Goal: Transaction & Acquisition: Purchase product/service

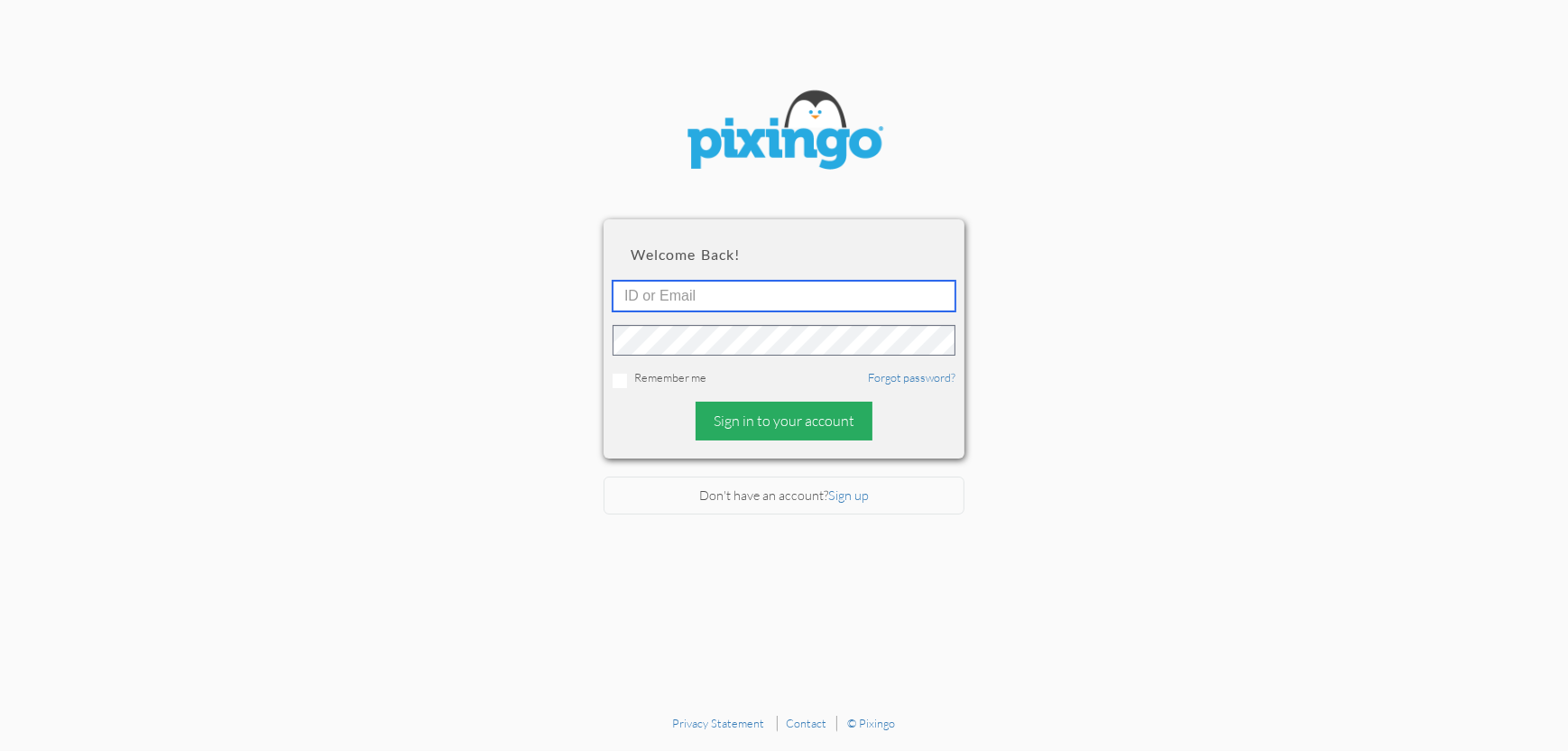
type input "4892"
click at [785, 424] on div "Sign in to your account" at bounding box center [783, 421] width 177 height 39
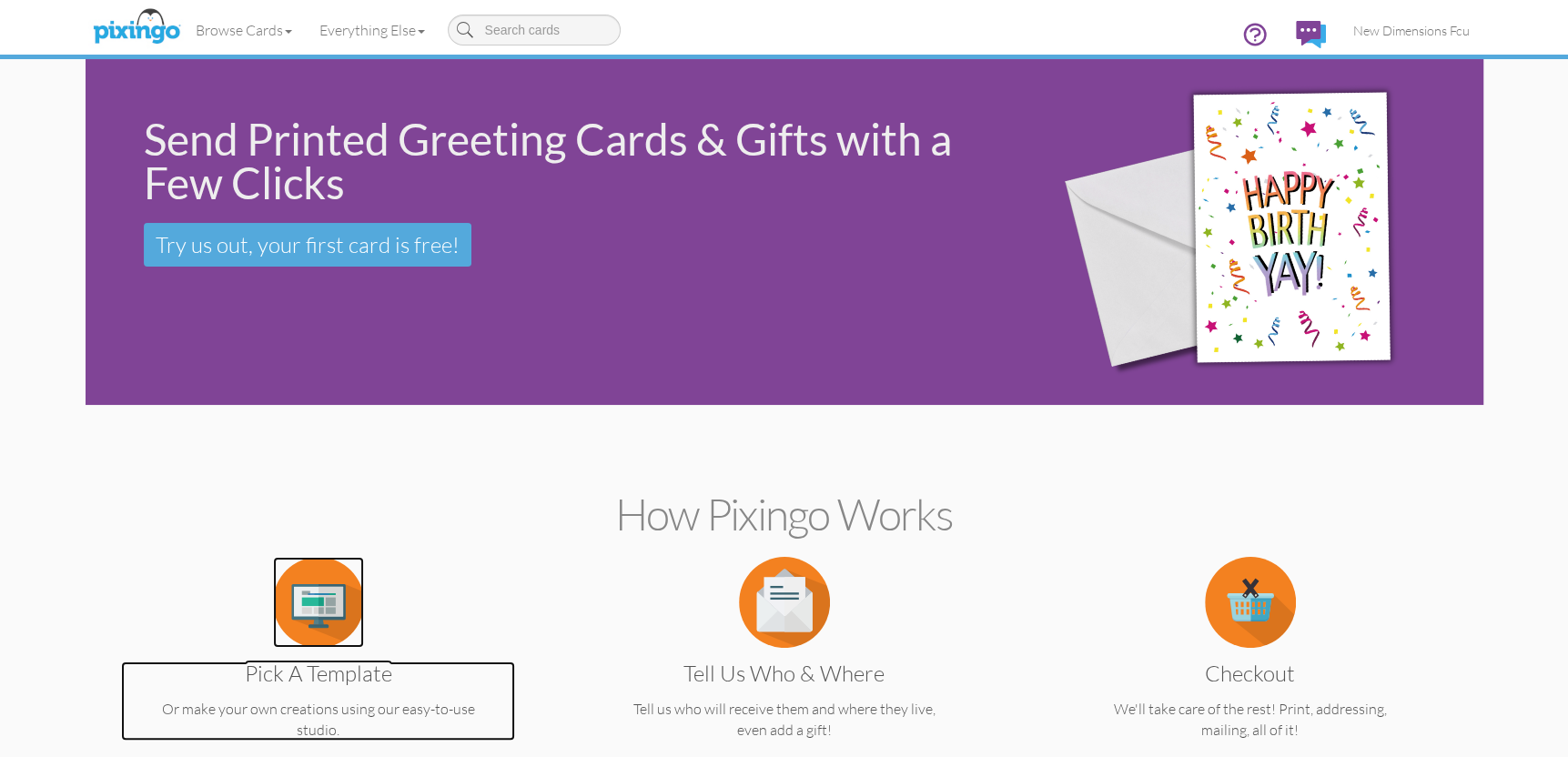
click at [314, 626] on img at bounding box center [318, 601] width 91 height 91
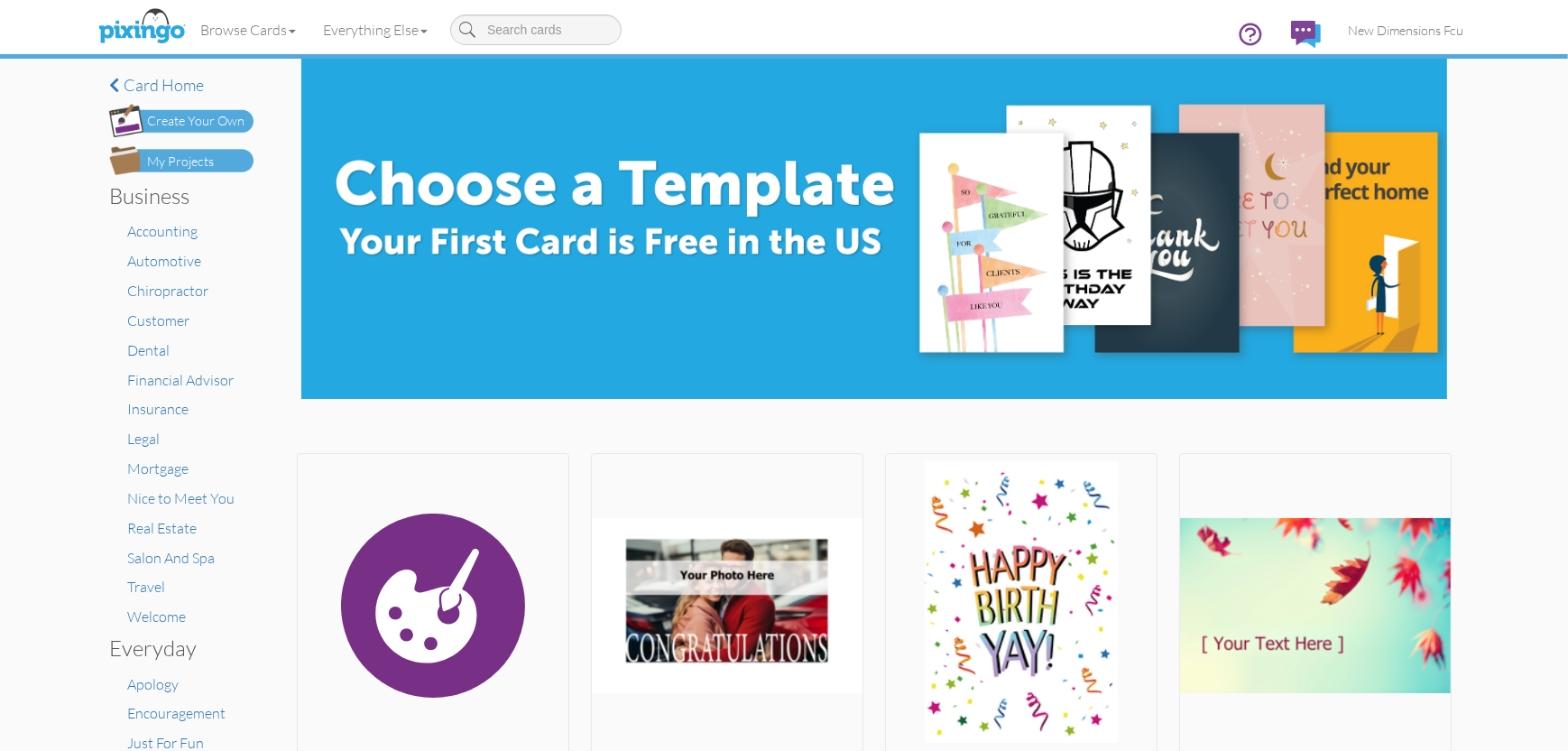
click at [176, 159] on div "My Projects" at bounding box center [180, 162] width 67 height 19
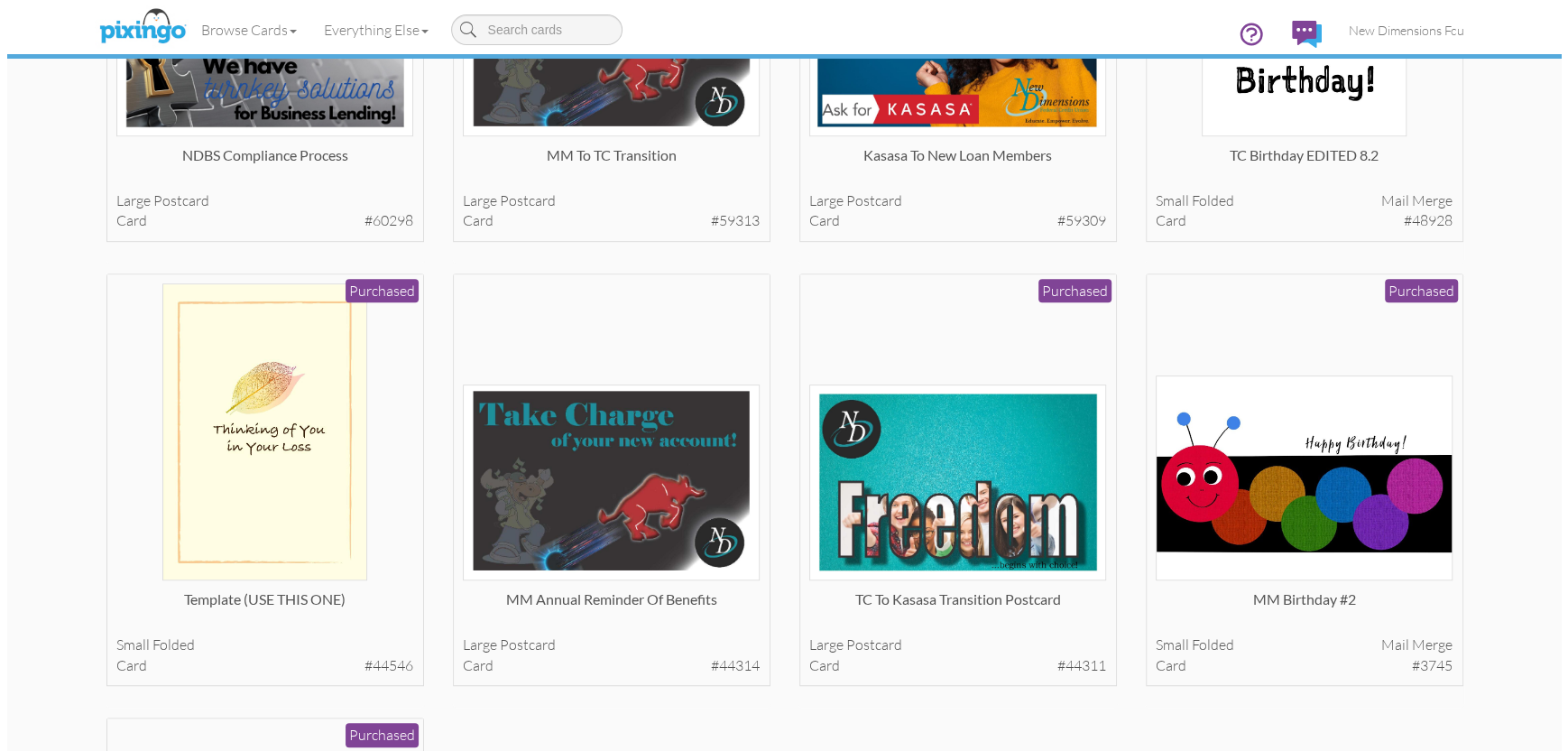
scroll to position [812, 0]
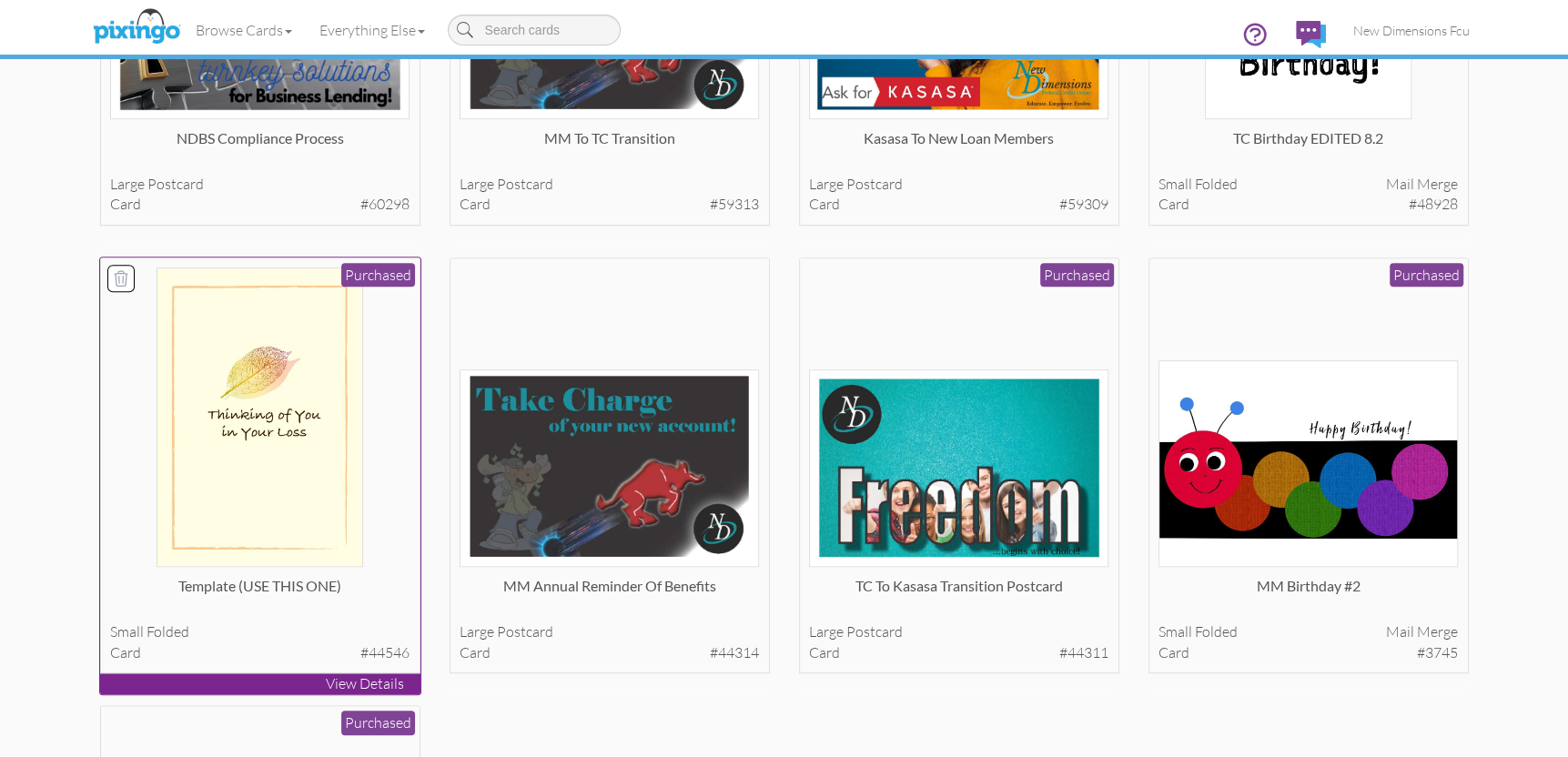
click at [279, 397] on img at bounding box center [260, 417] width 206 height 300
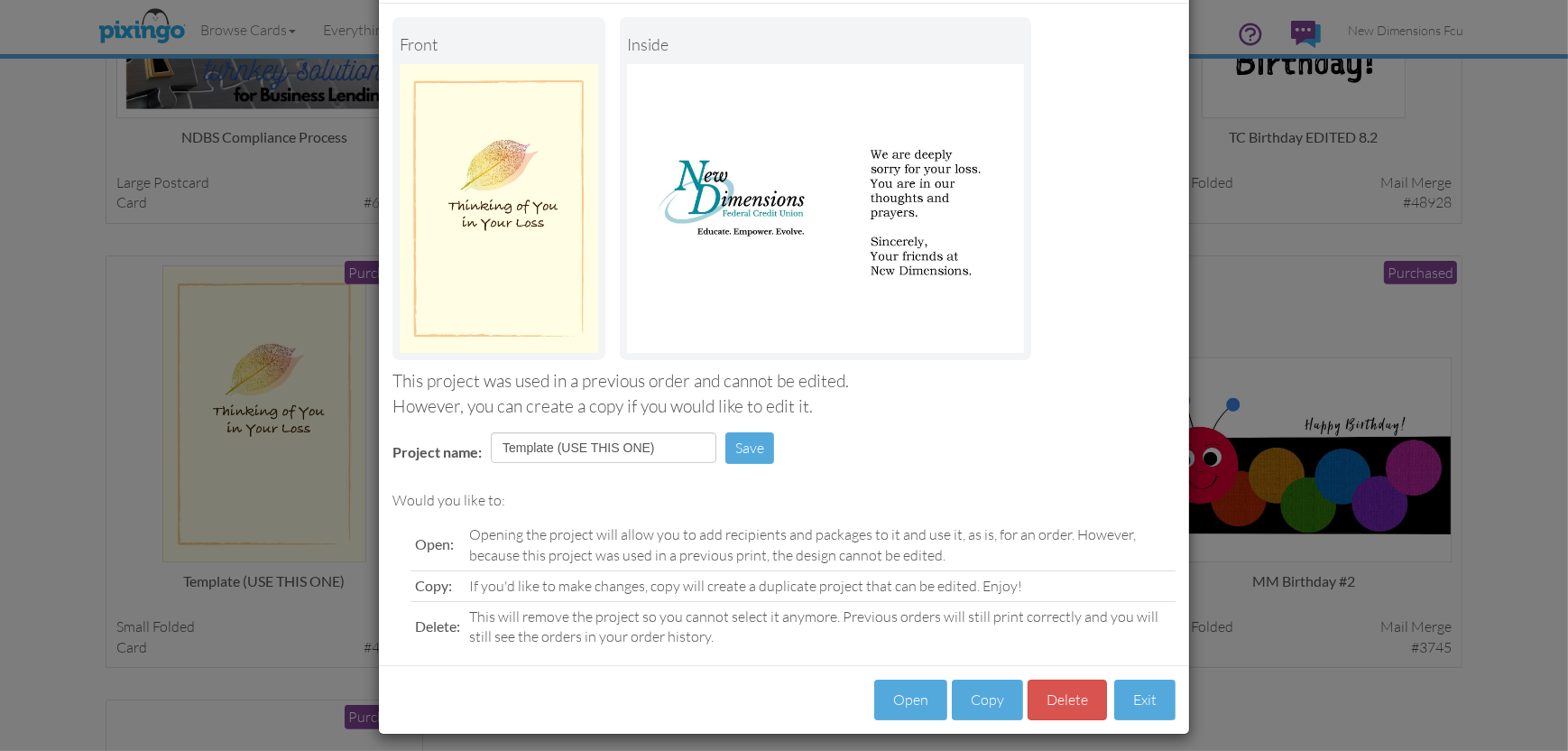
scroll to position [93, 0]
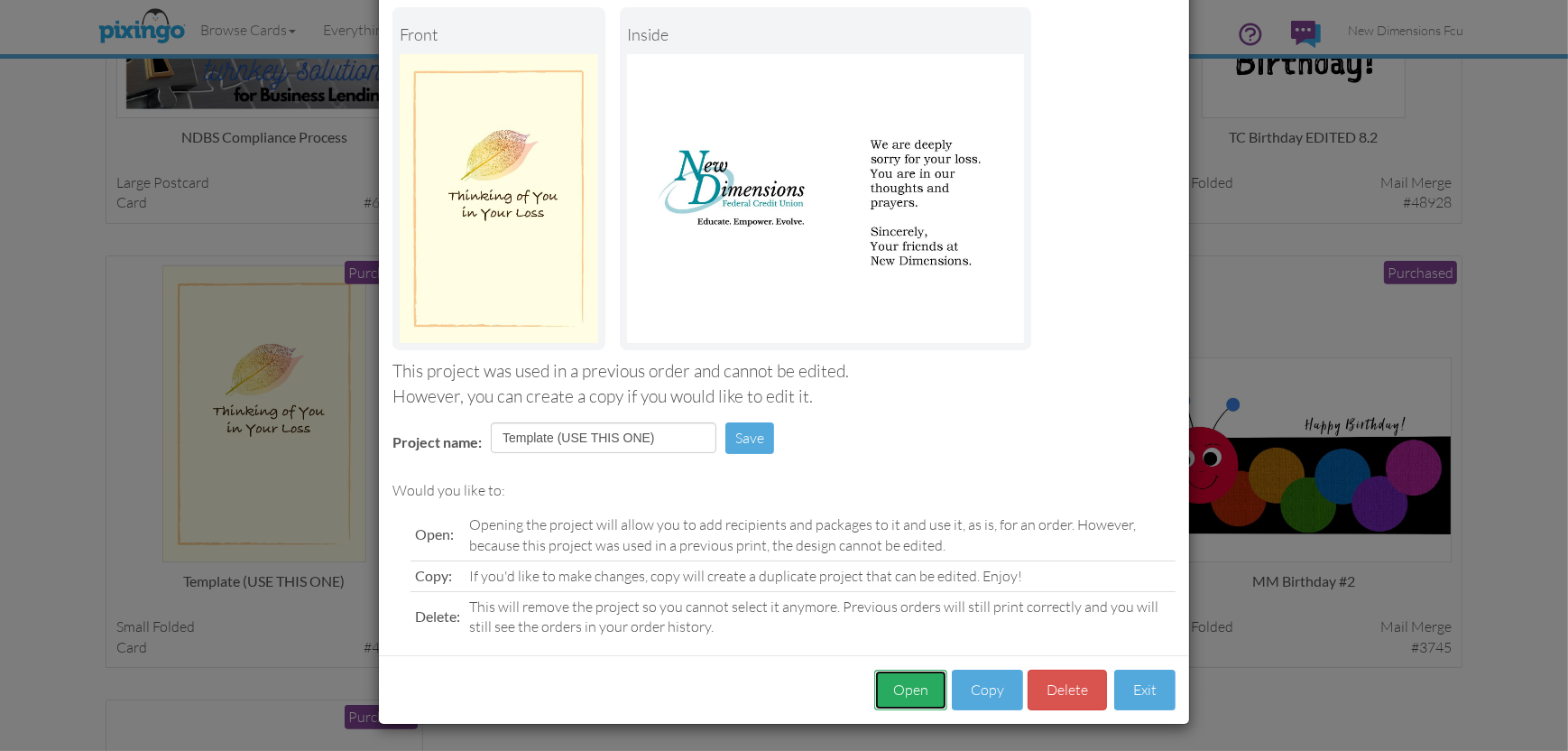
click at [915, 687] on button "Open" at bounding box center [910, 690] width 73 height 41
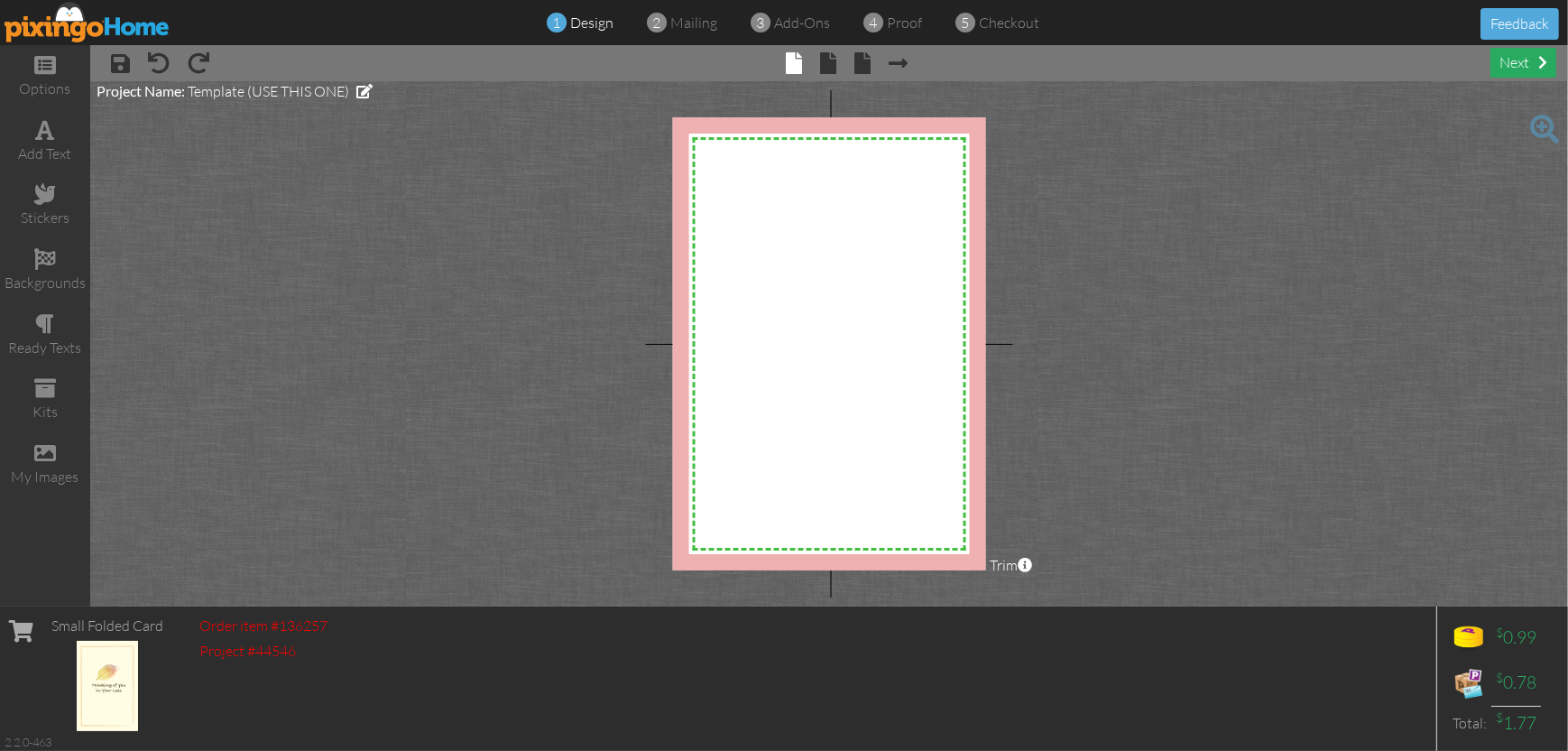
click at [1513, 54] on div "next" at bounding box center [1523, 63] width 66 height 30
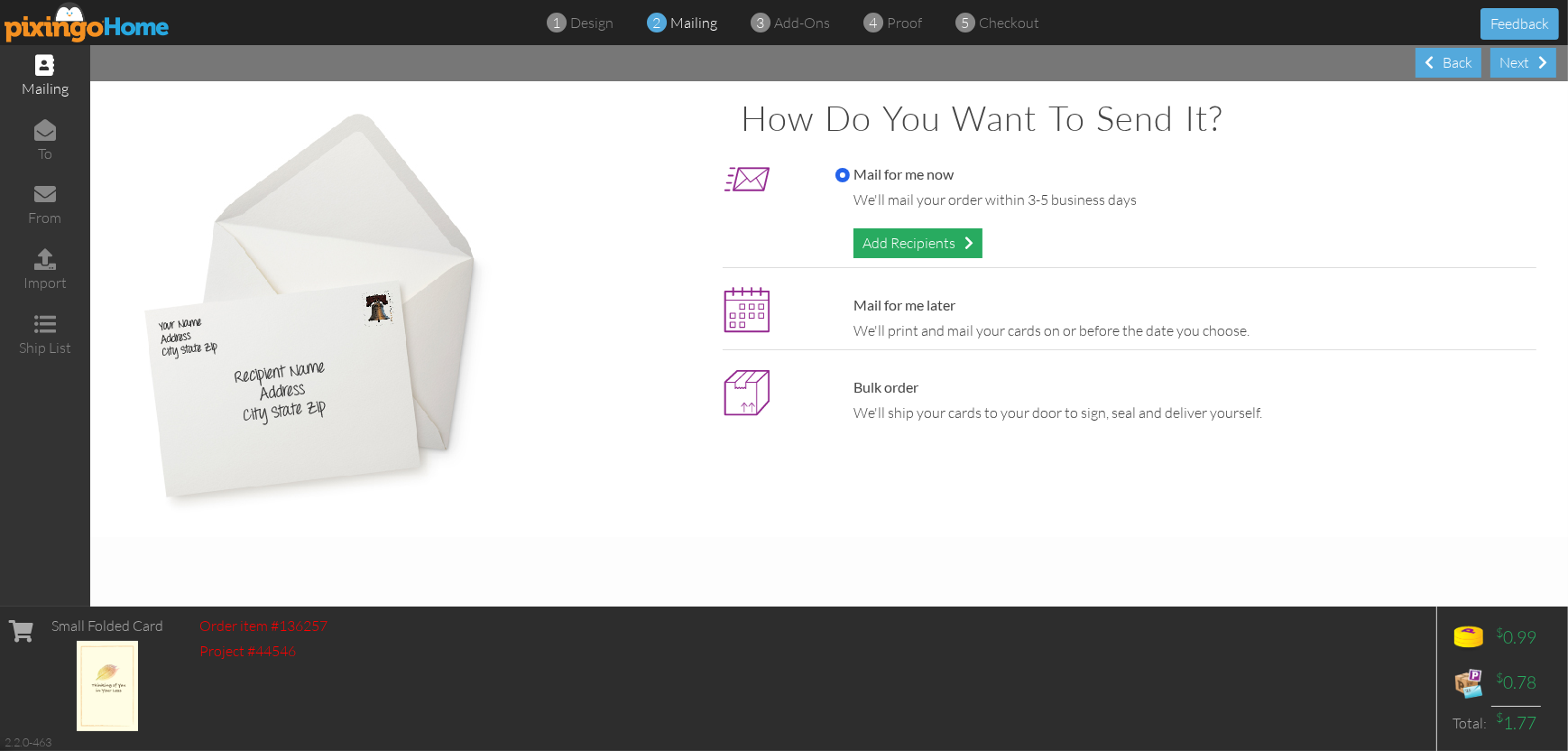
click at [928, 242] on div "Add Recipients" at bounding box center [917, 244] width 129 height 30
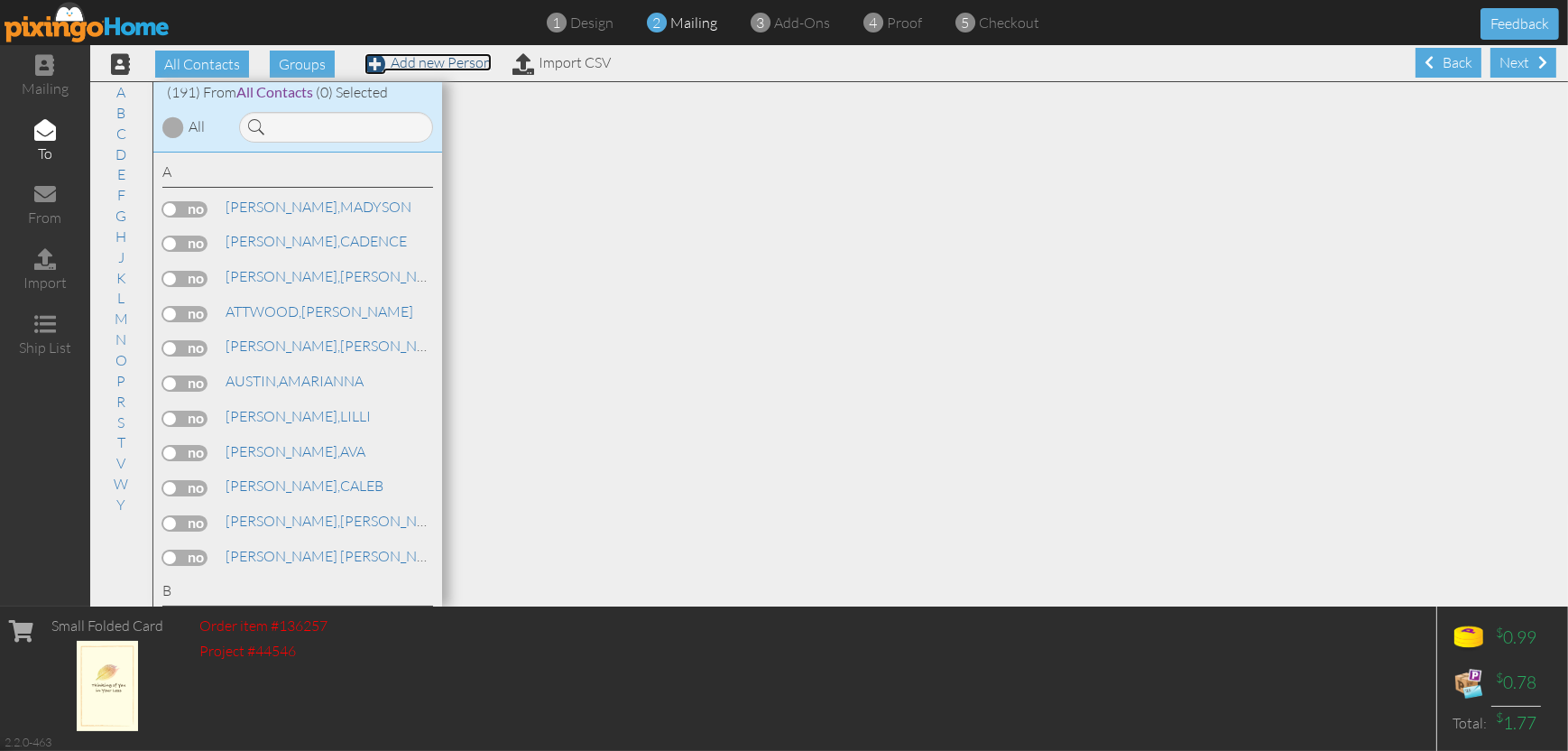
click at [449, 57] on link "Add new Person" at bounding box center [428, 62] width 127 height 18
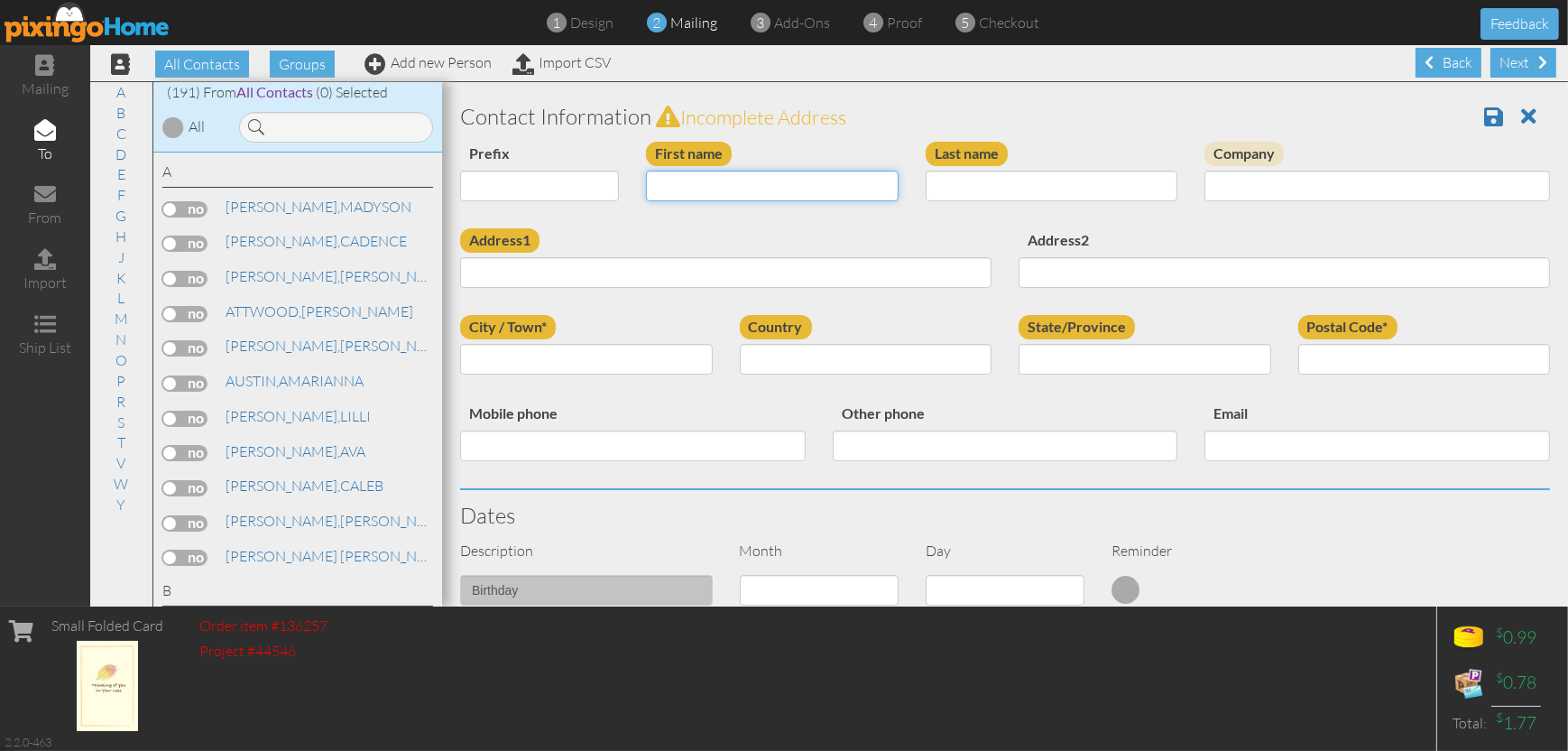
click at [700, 181] on input "First name" at bounding box center [772, 185] width 253 height 31
type input "[PERSON_NAME]"
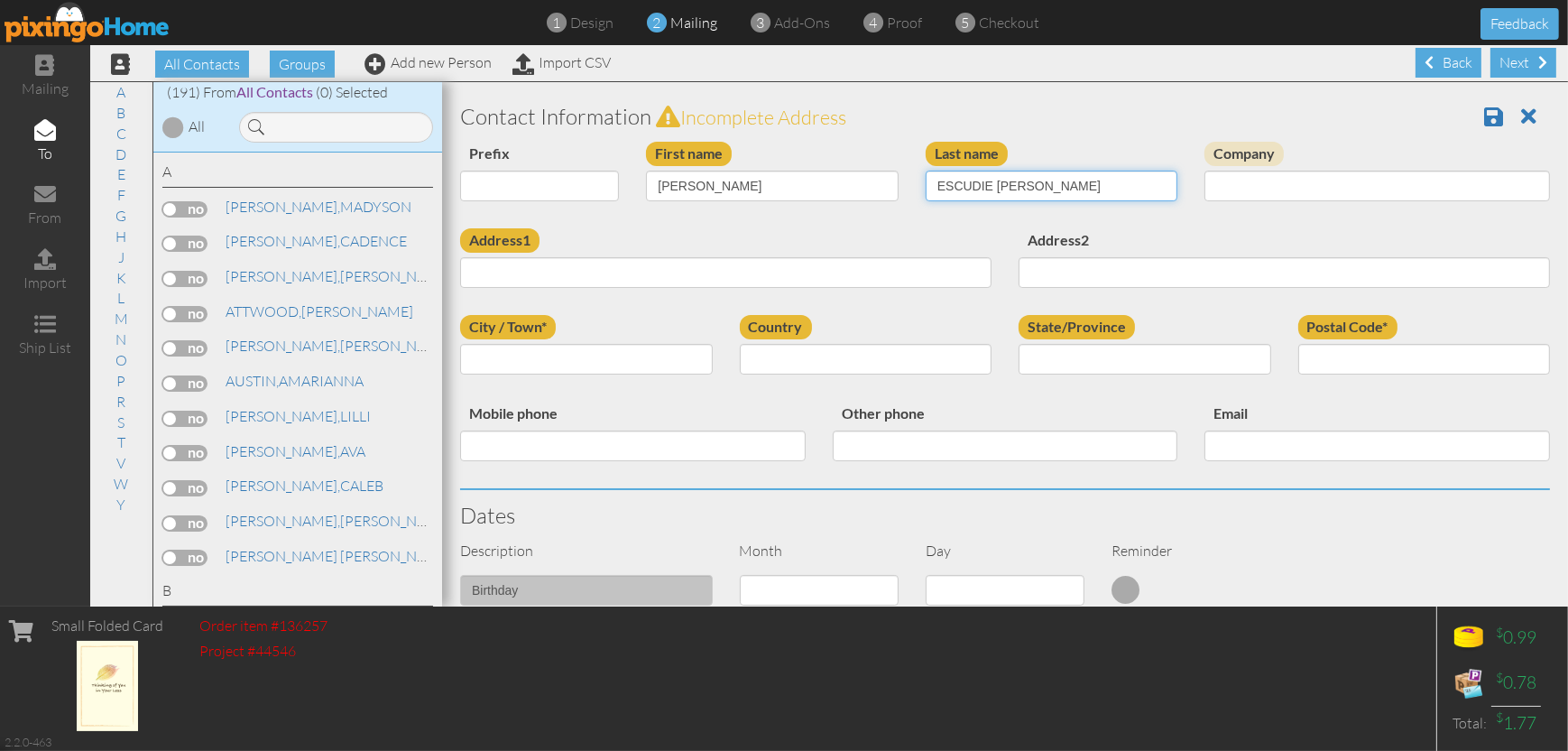
type input "ESCUDIE [PERSON_NAME]"
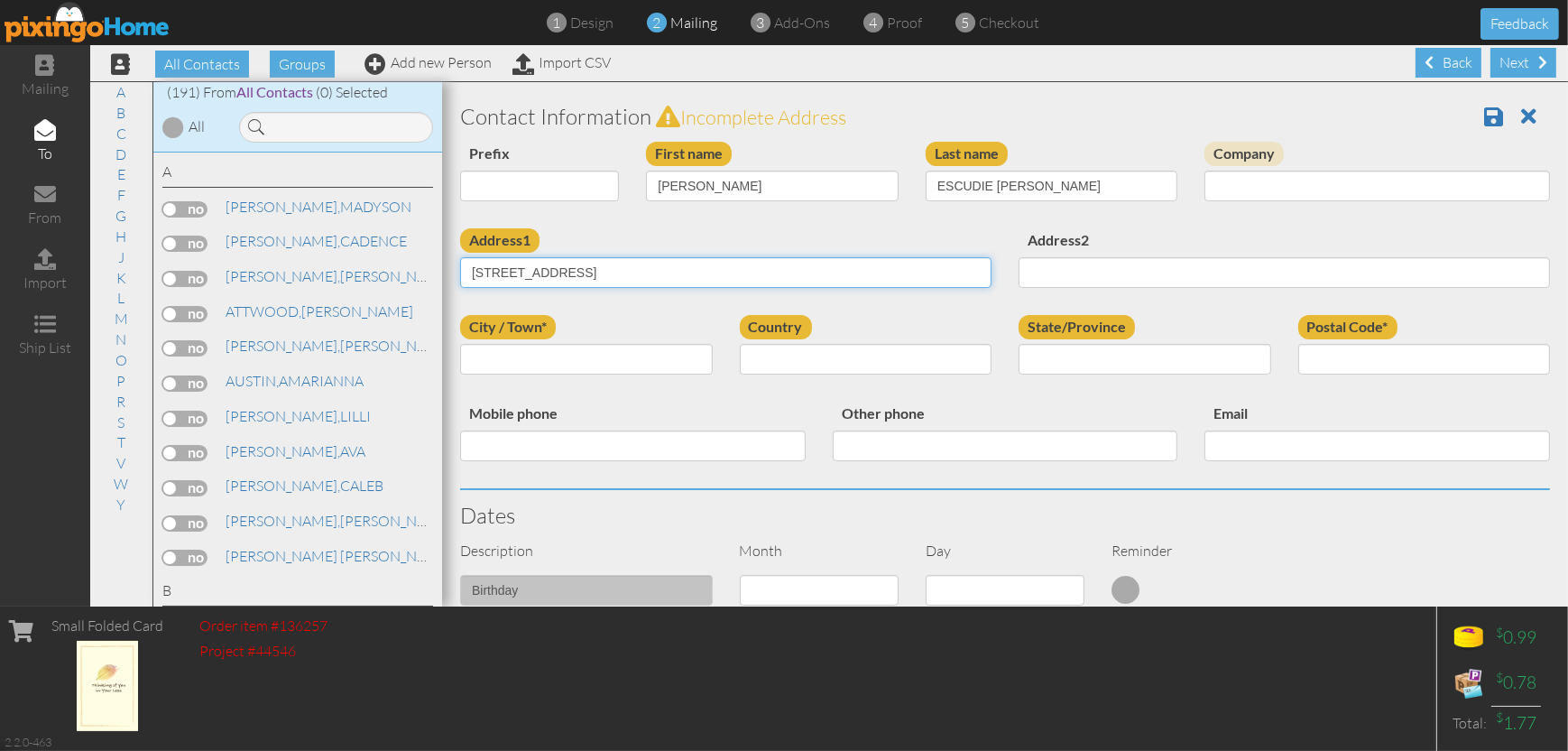
type input "[STREET_ADDRESS]"
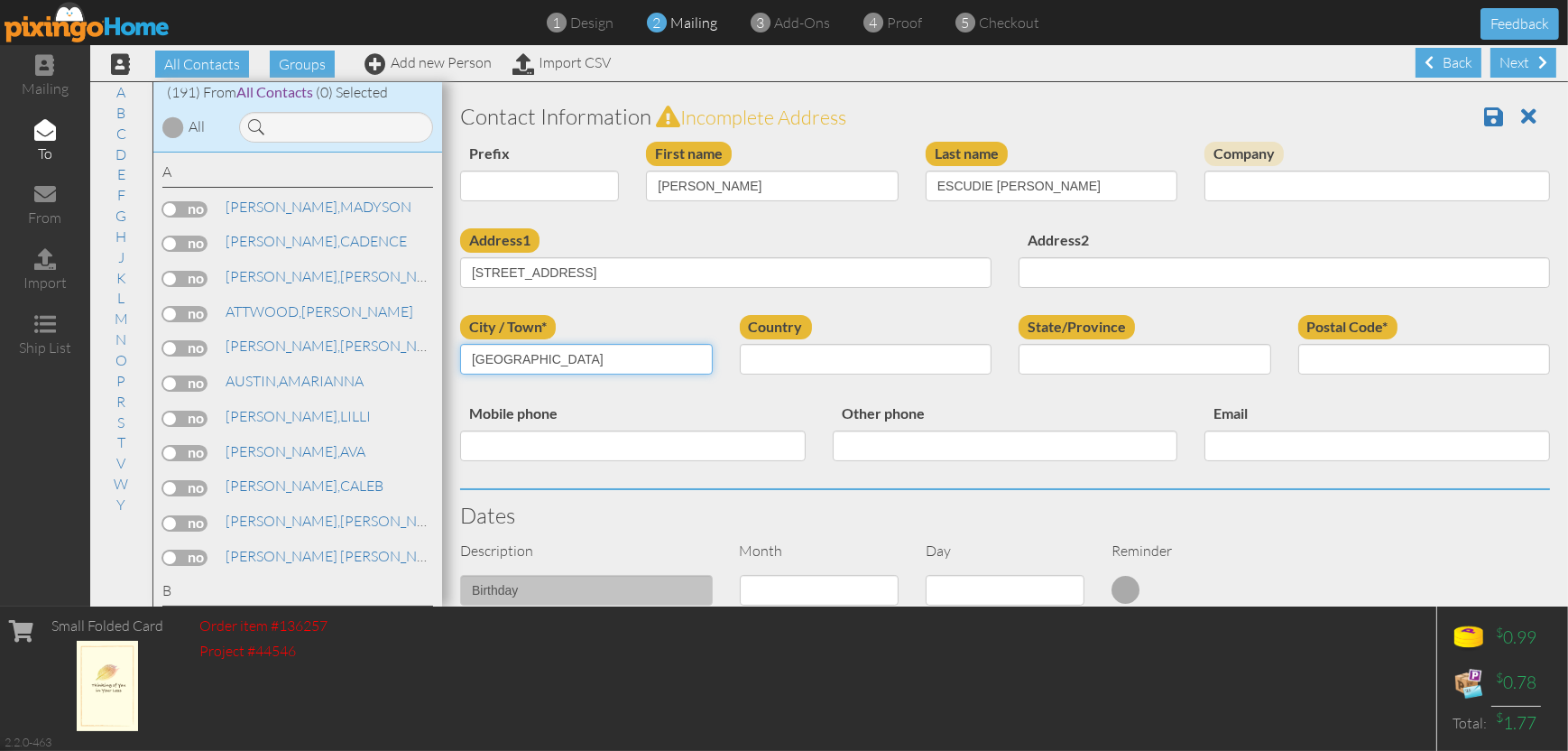
type input "[GEOGRAPHIC_DATA]"
select select "object:2873"
select select "object:3143"
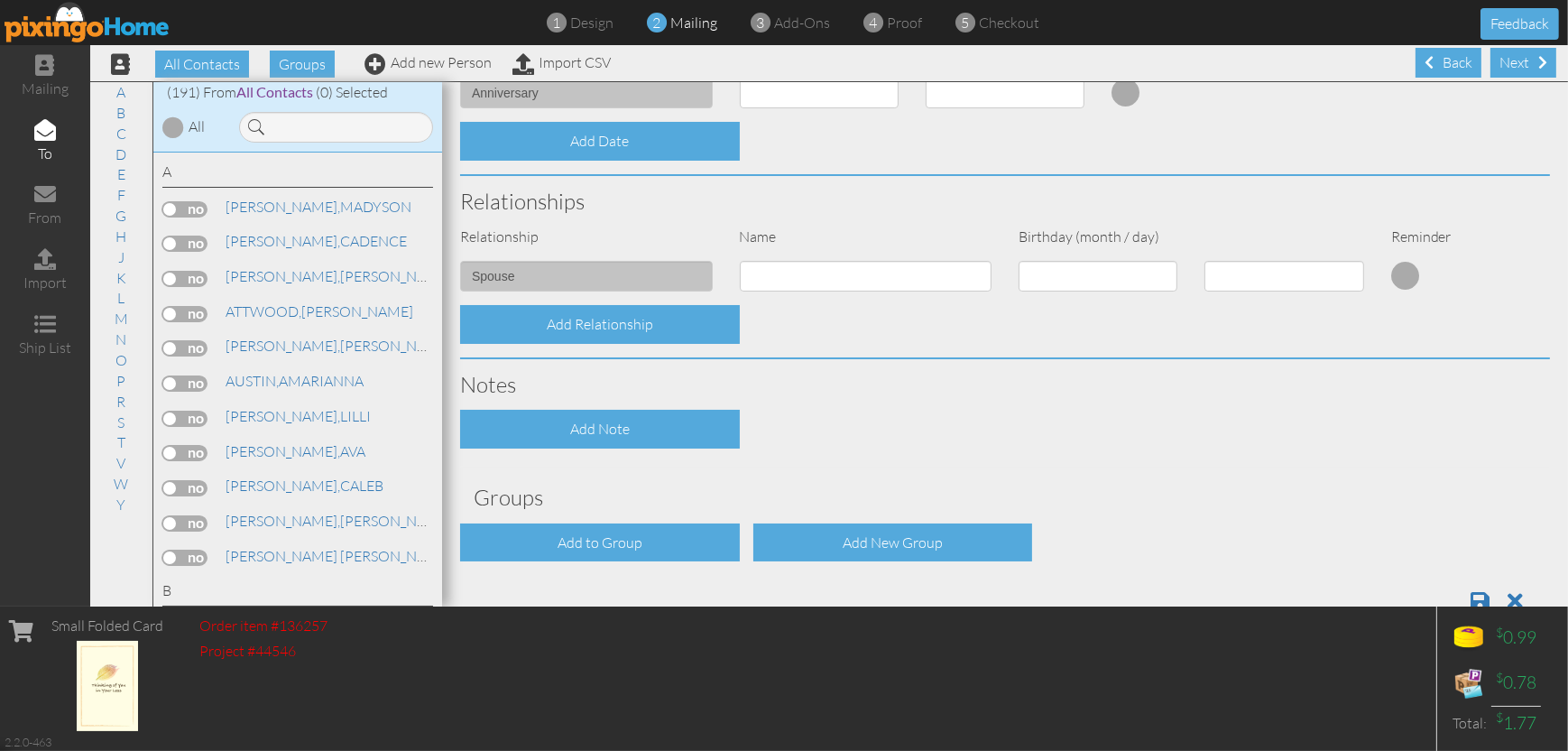
scroll to position [587, 0]
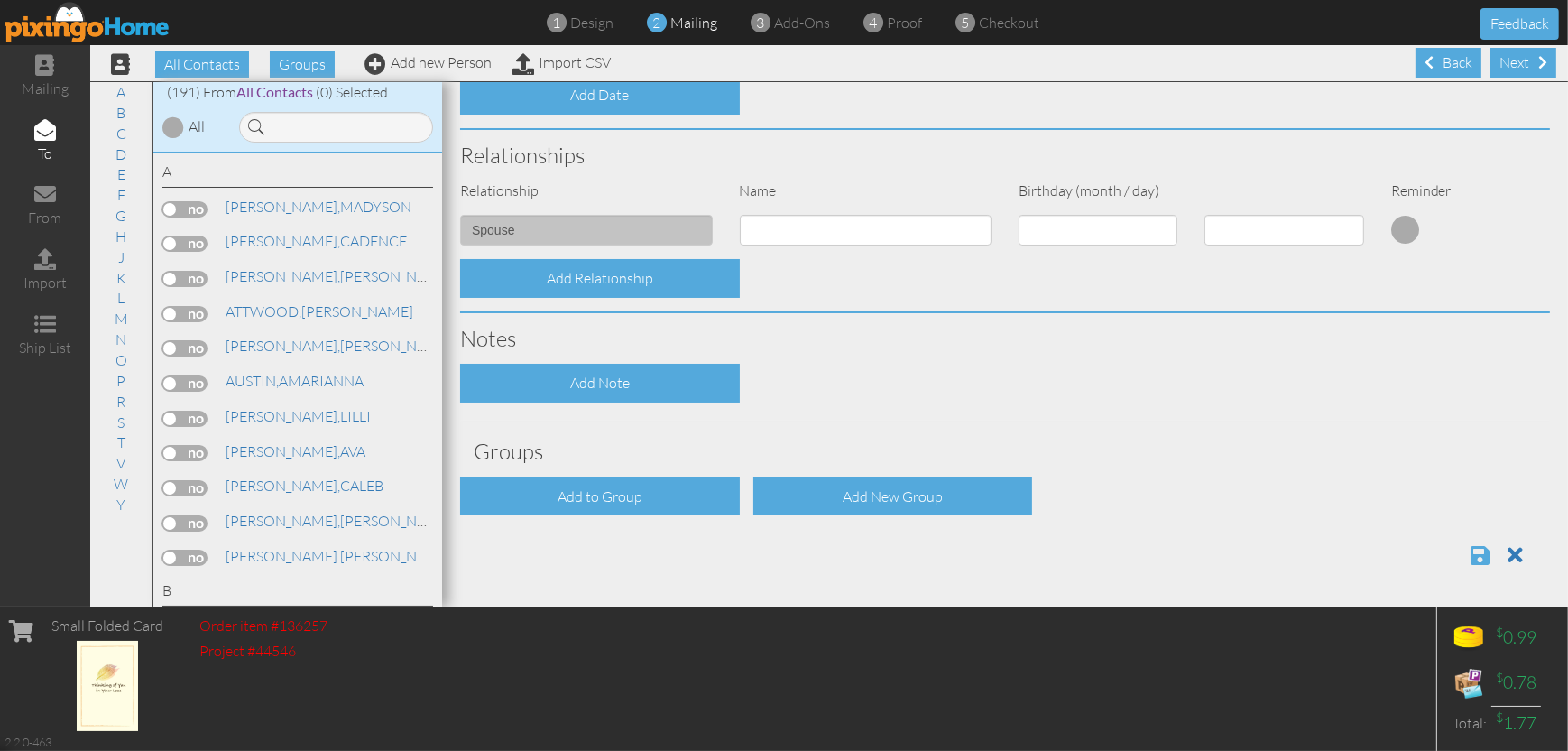
type input "04937"
click at [1471, 549] on span at bounding box center [1480, 555] width 19 height 21
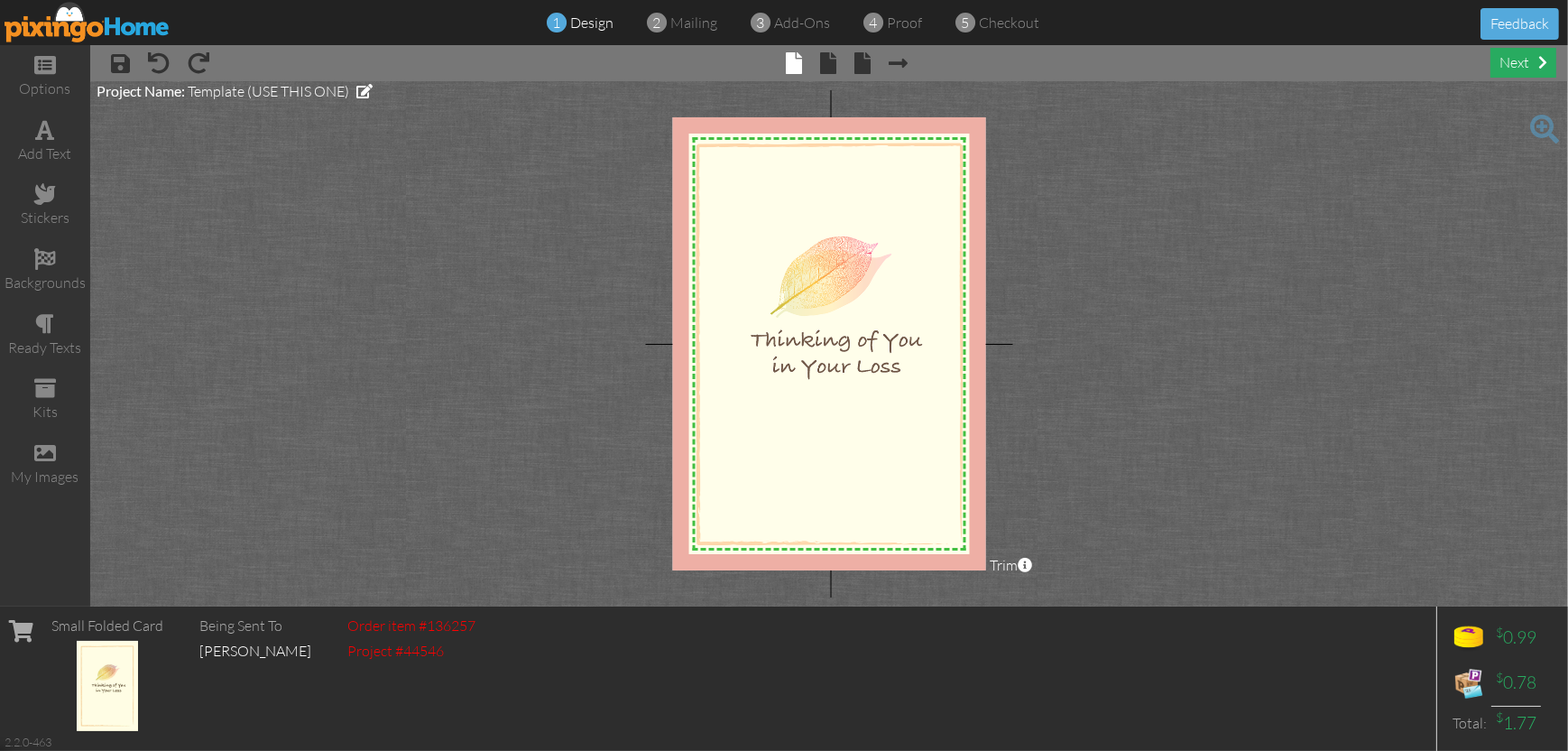
click at [1512, 63] on div "next" at bounding box center [1523, 63] width 66 height 30
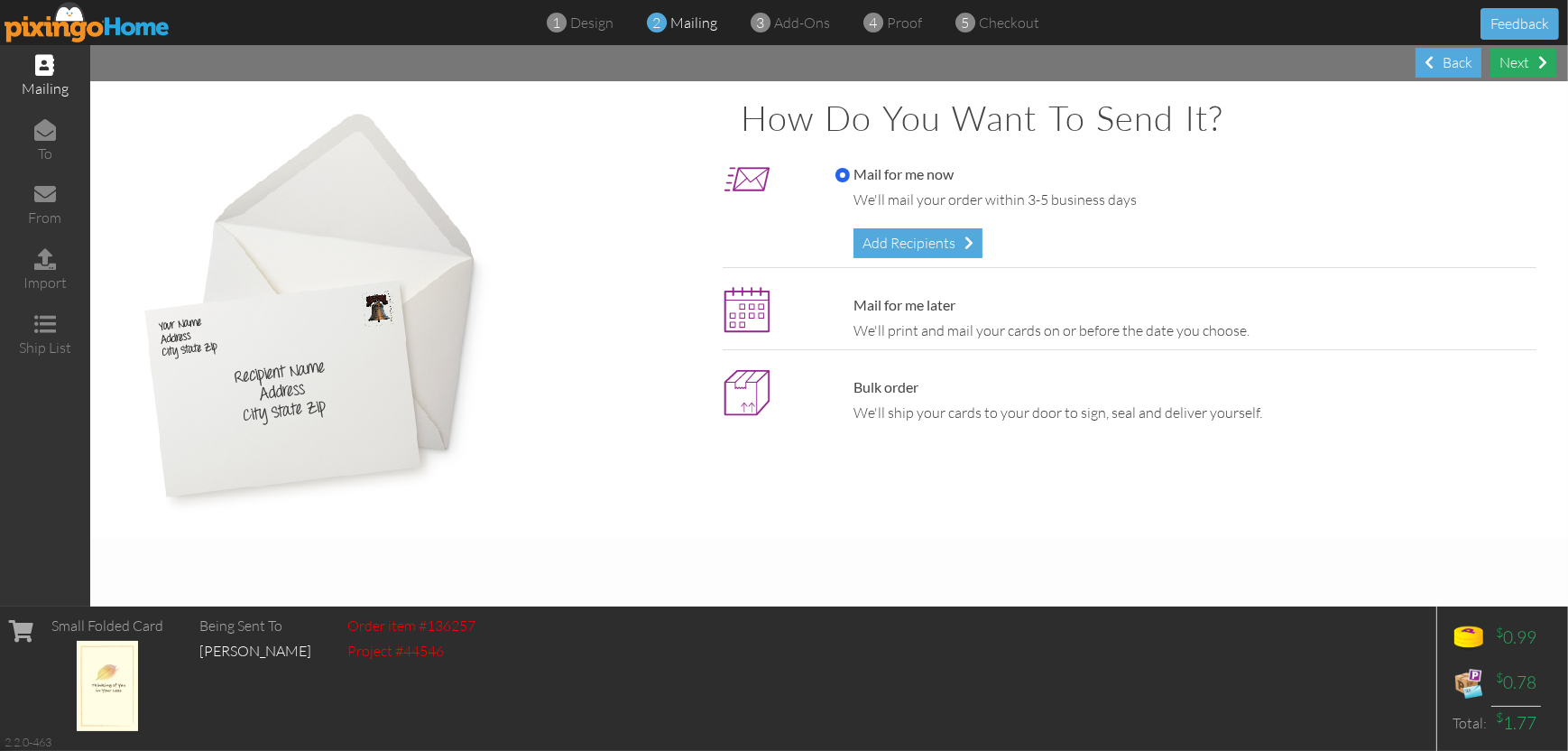
click at [1516, 70] on div "Next" at bounding box center [1523, 63] width 66 height 30
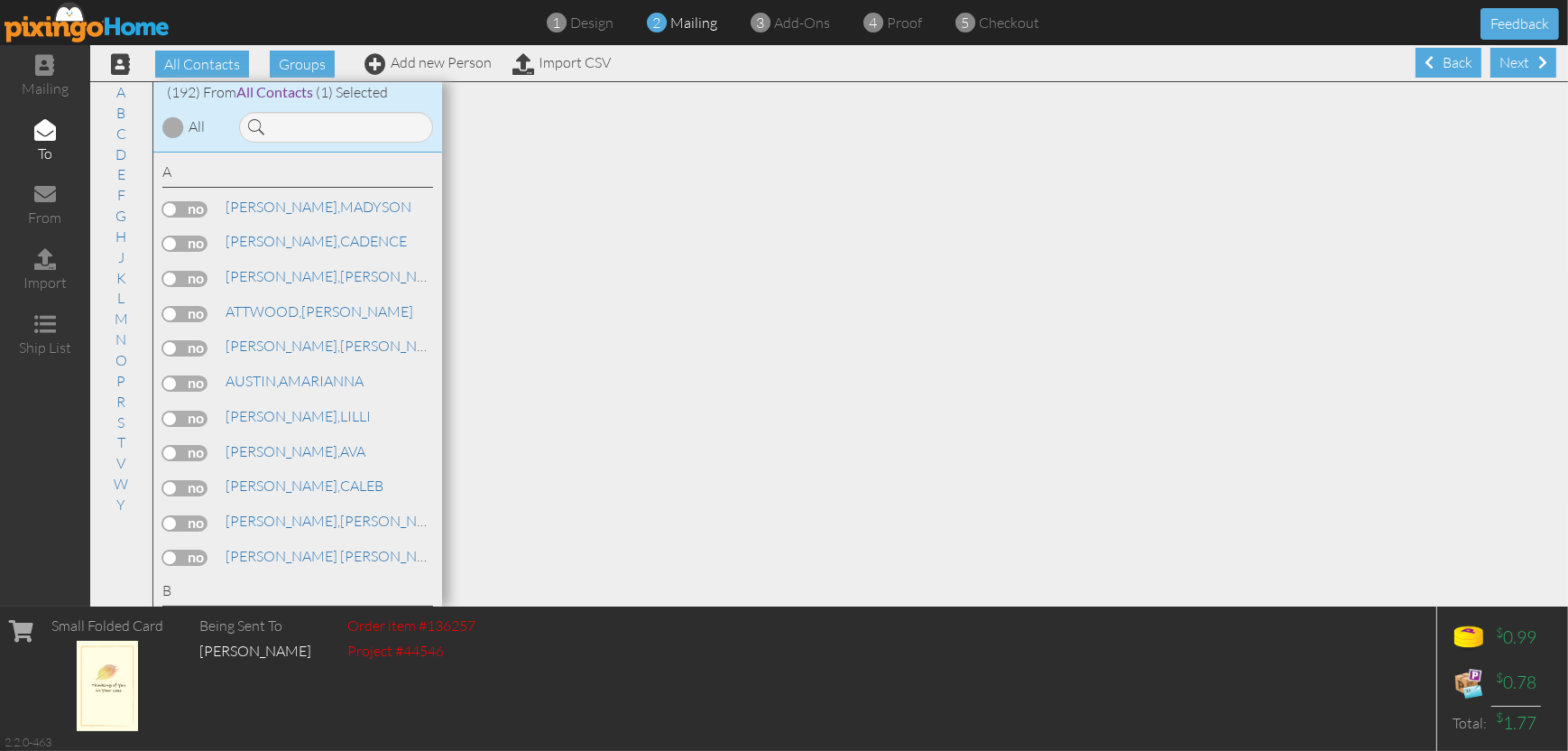
click at [1516, 70] on div "Next" at bounding box center [1523, 63] width 66 height 30
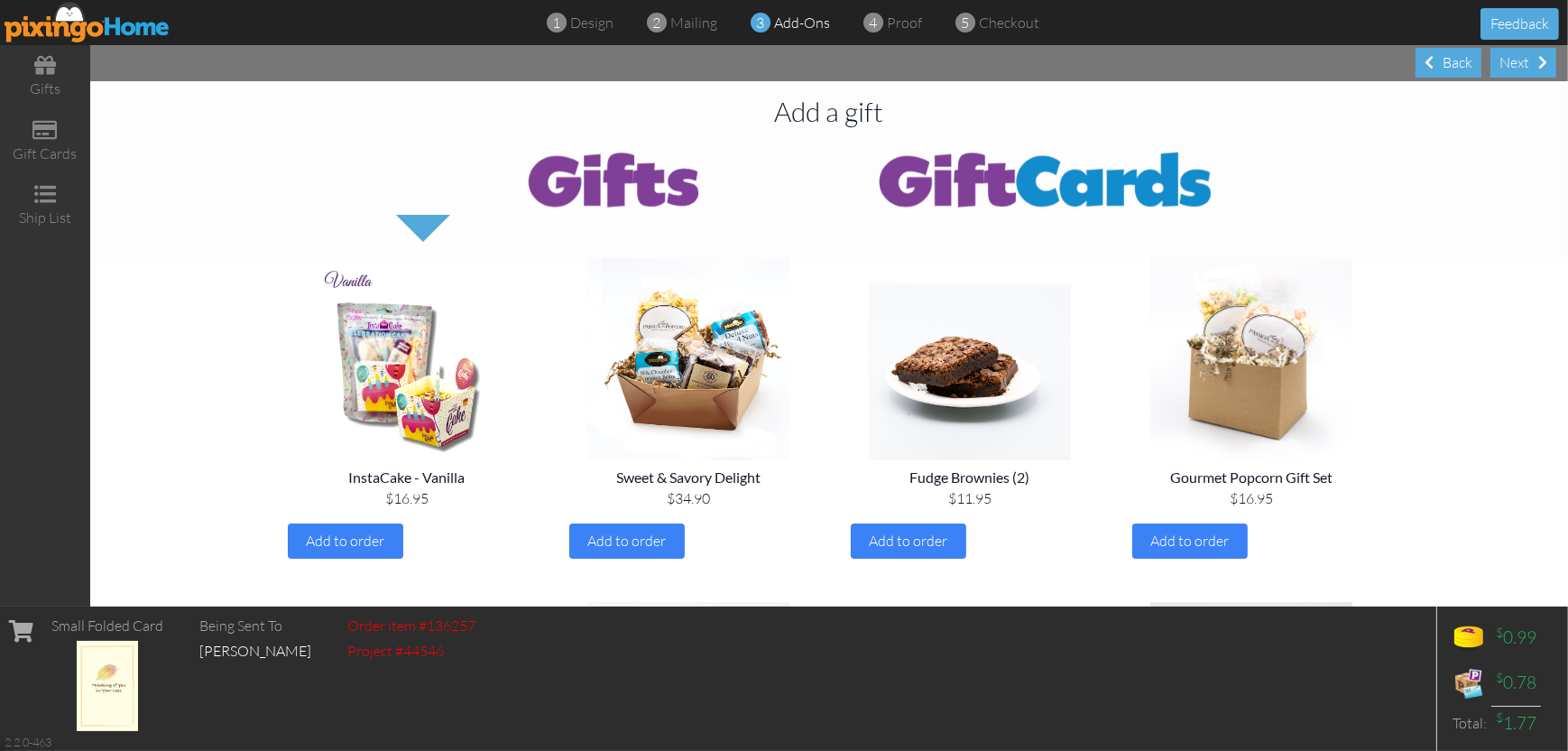
click at [1516, 70] on div "Next" at bounding box center [1523, 63] width 66 height 30
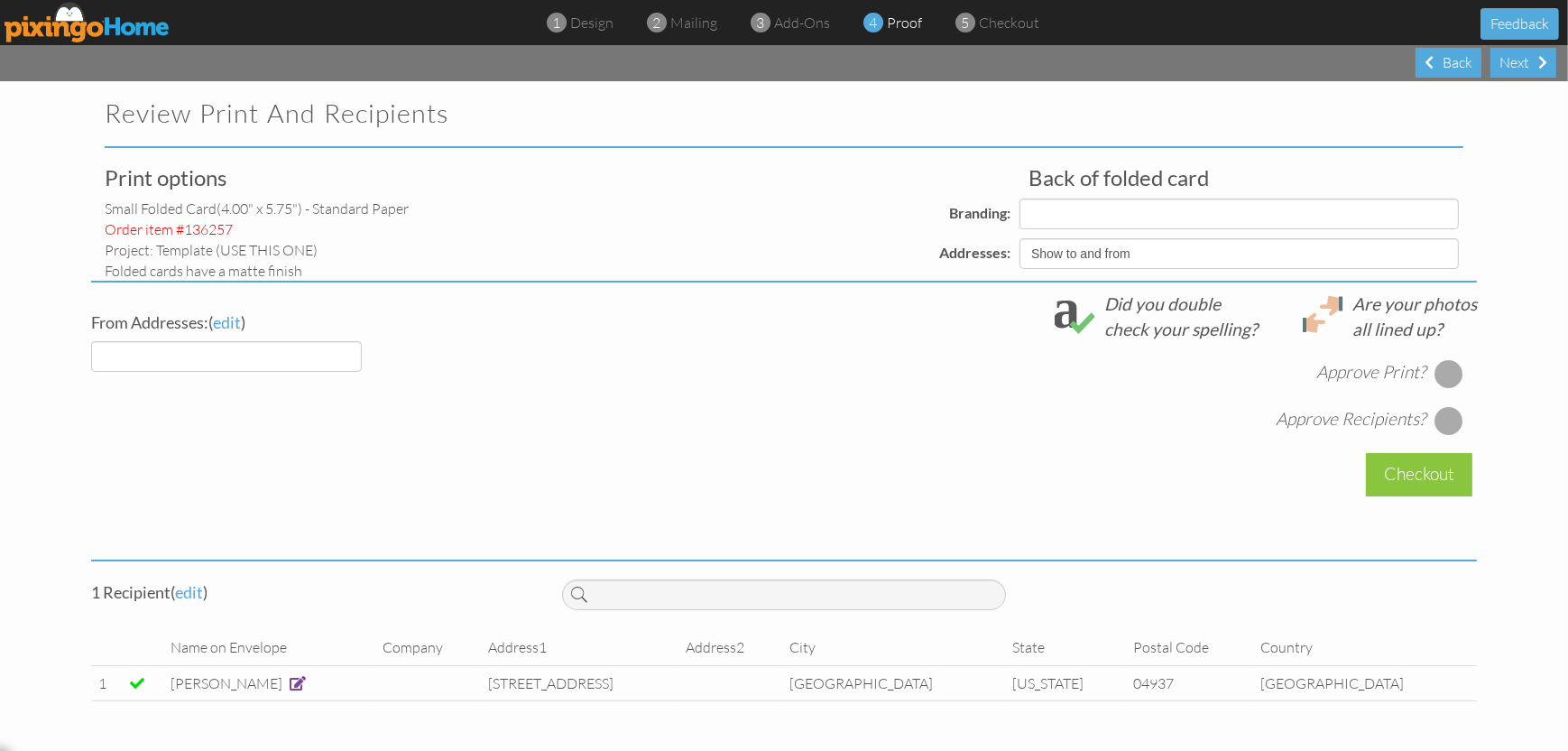
select select "object:1968"
select select "object:1966"
click at [1441, 366] on div at bounding box center [1449, 373] width 29 height 29
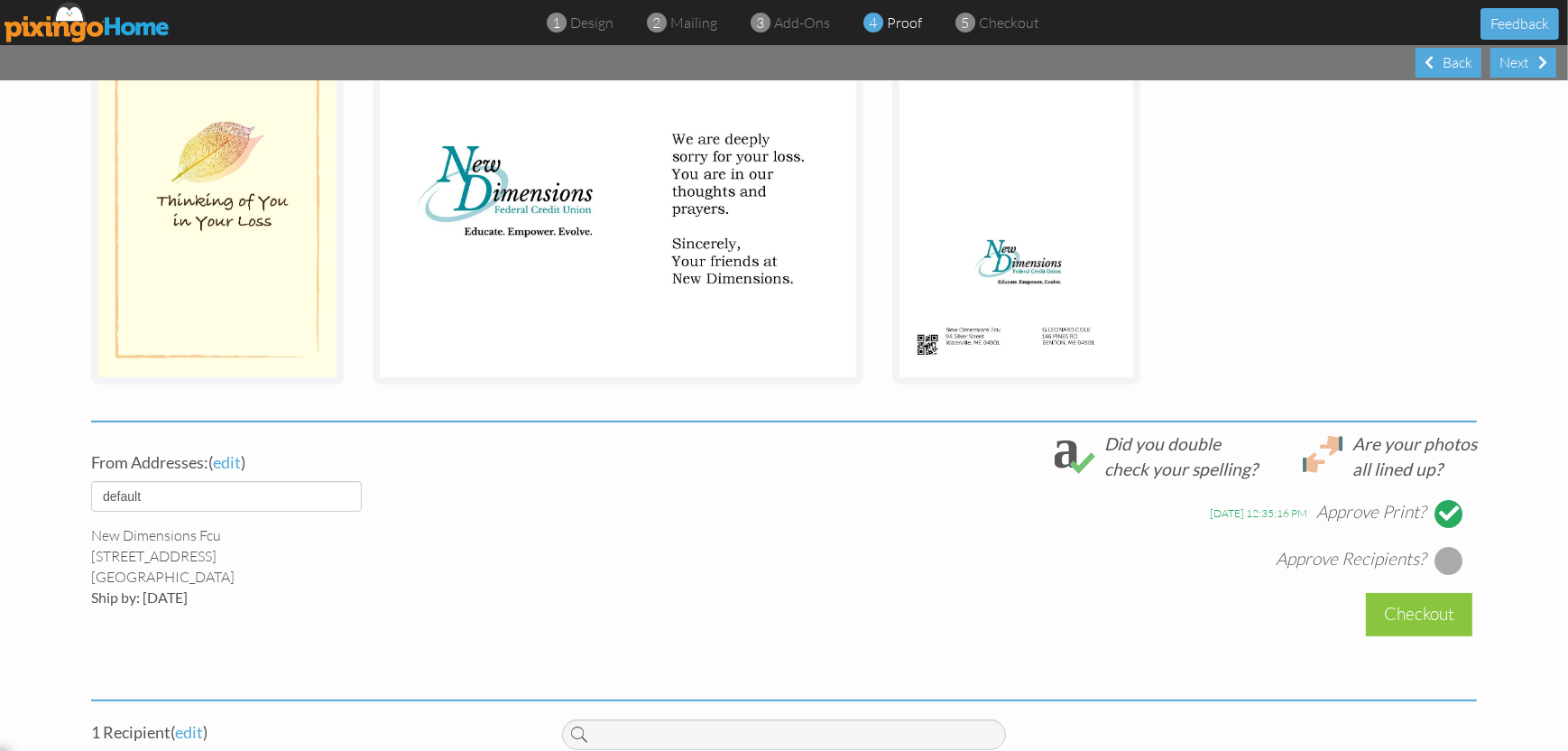
scroll to position [361, 0]
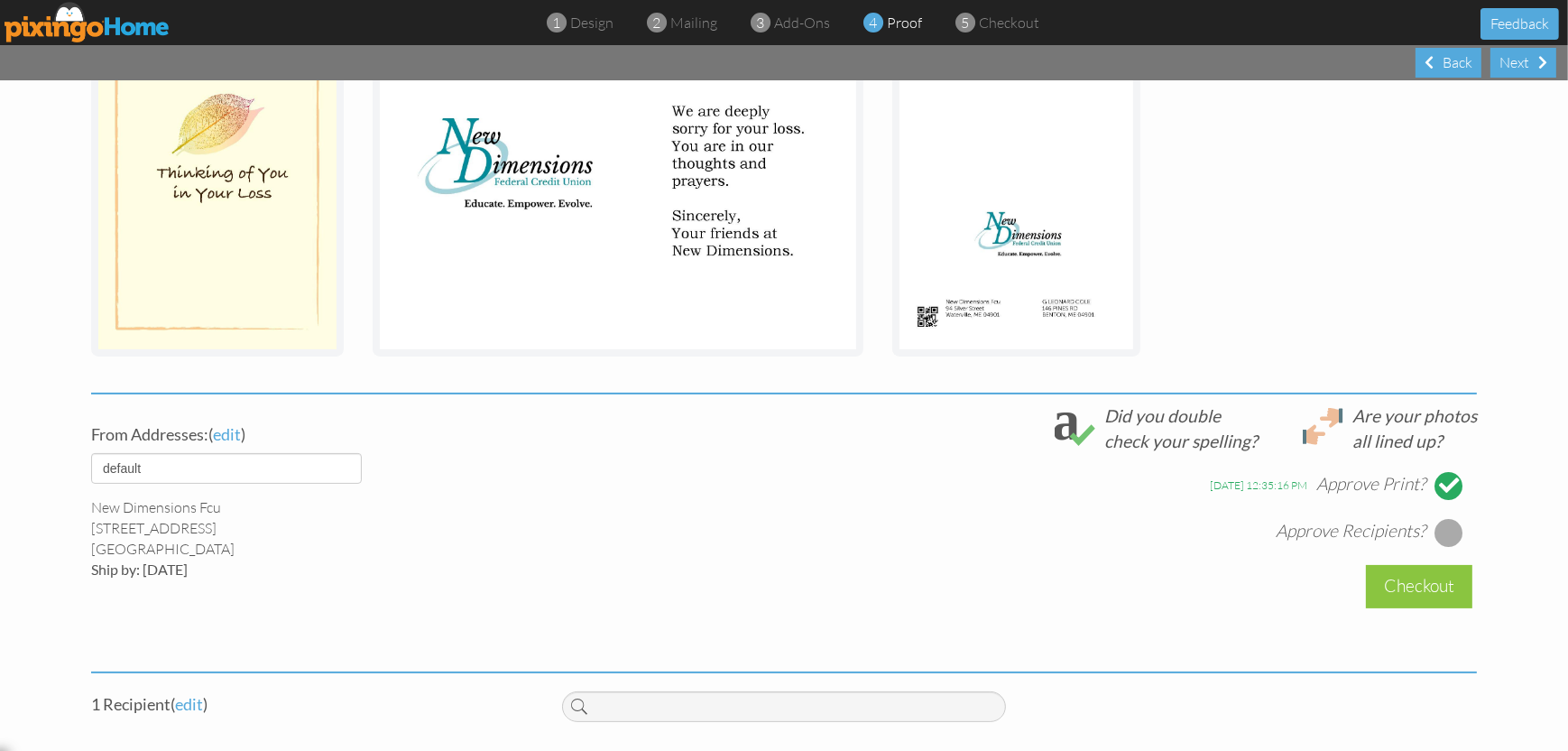
click at [1427, 530] on div "Approve Recipients?" at bounding box center [1369, 532] width 188 height 29
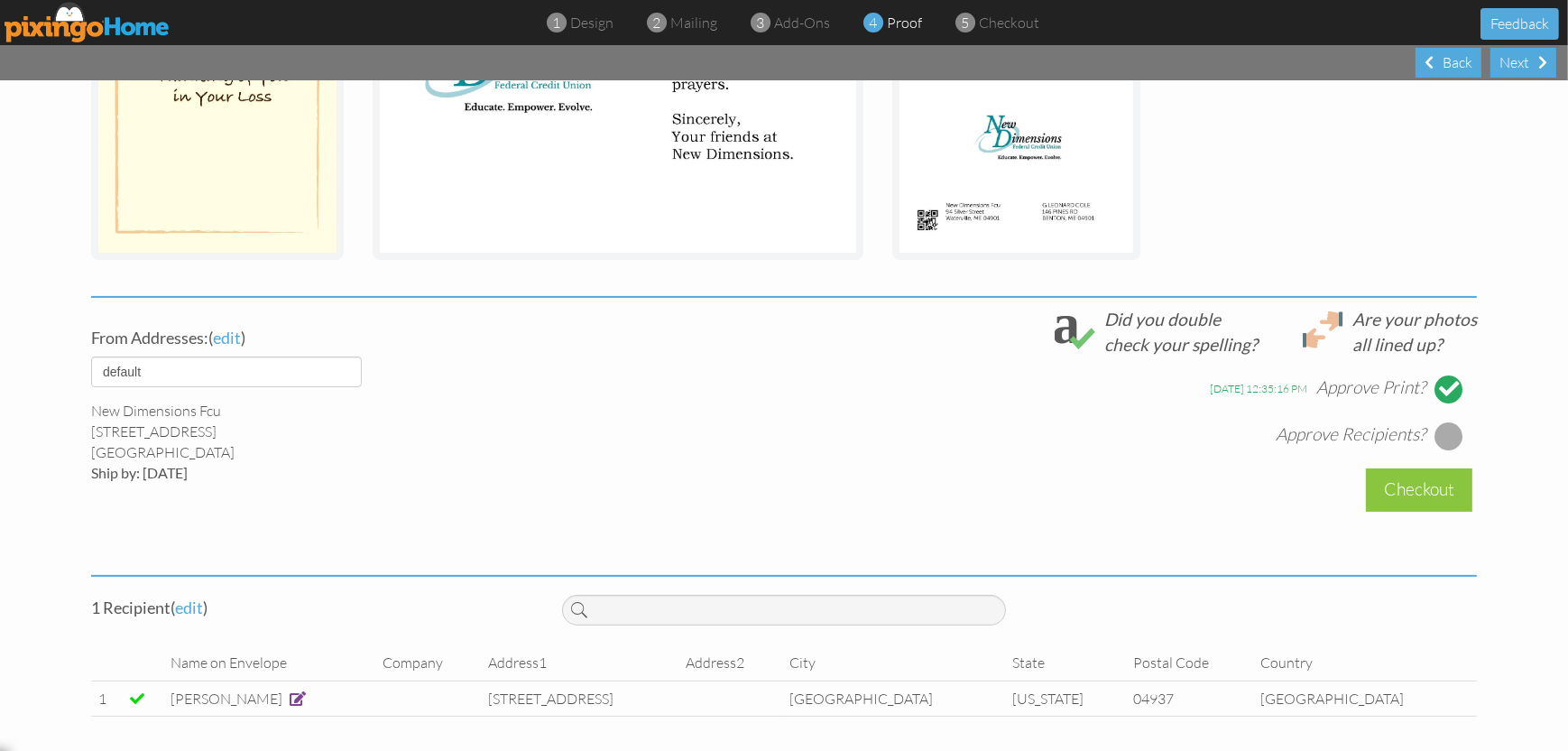
scroll to position [459, 0]
click at [1435, 432] on div at bounding box center [1449, 433] width 29 height 29
click at [1421, 486] on div "Checkout" at bounding box center [1419, 488] width 106 height 43
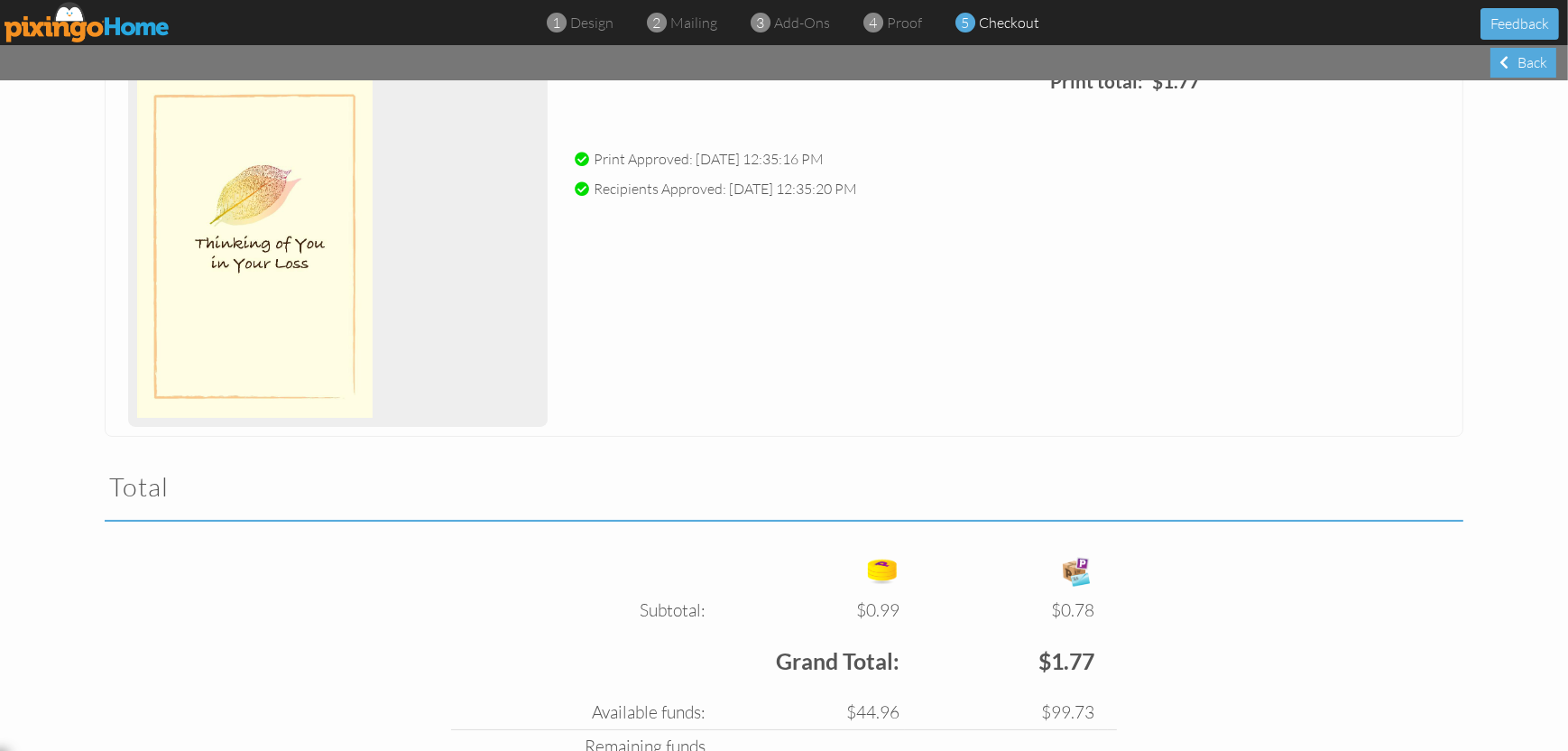
scroll to position [412, 0]
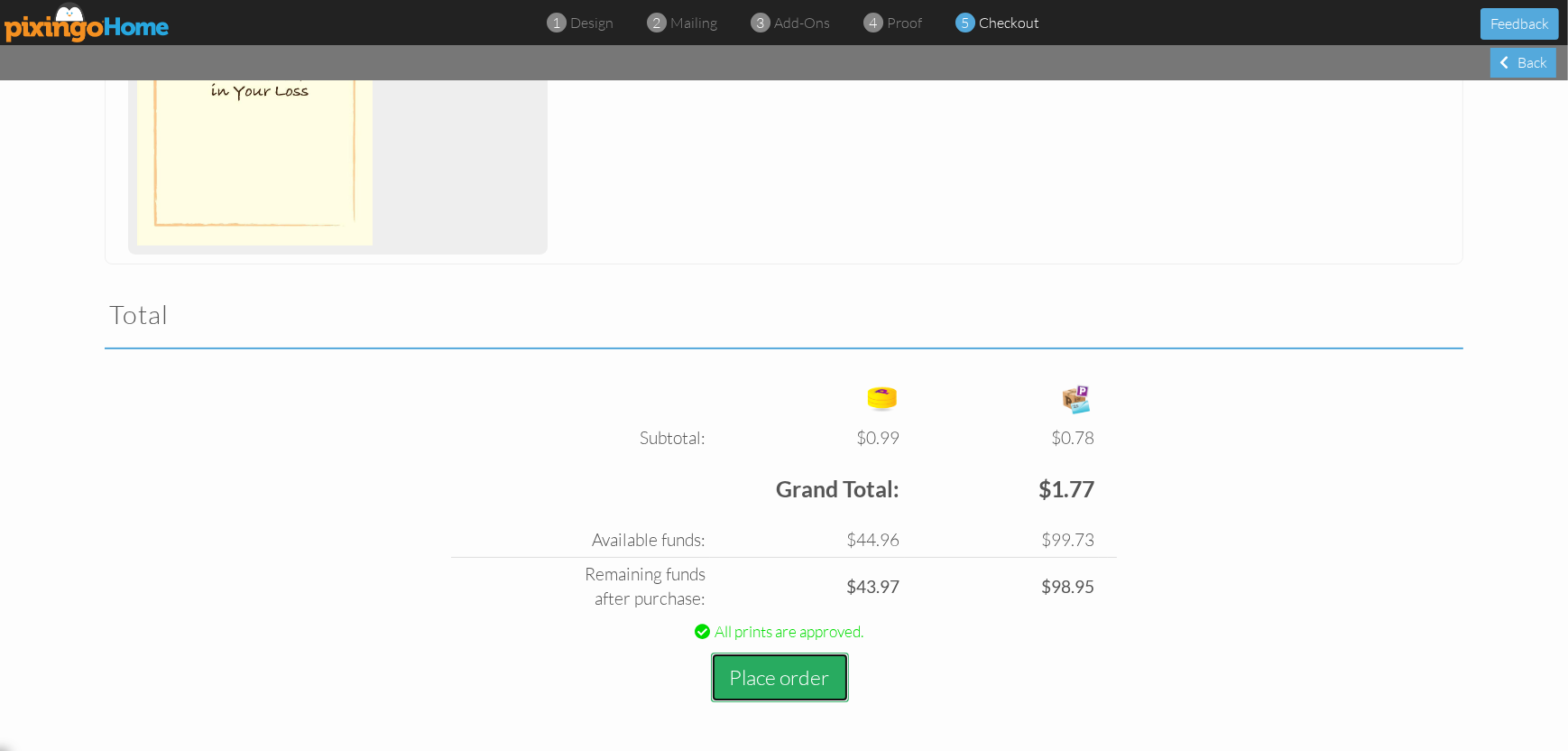
click at [796, 673] on button "Place order" at bounding box center [779, 678] width 138 height 50
